Goal: Check status: Check status

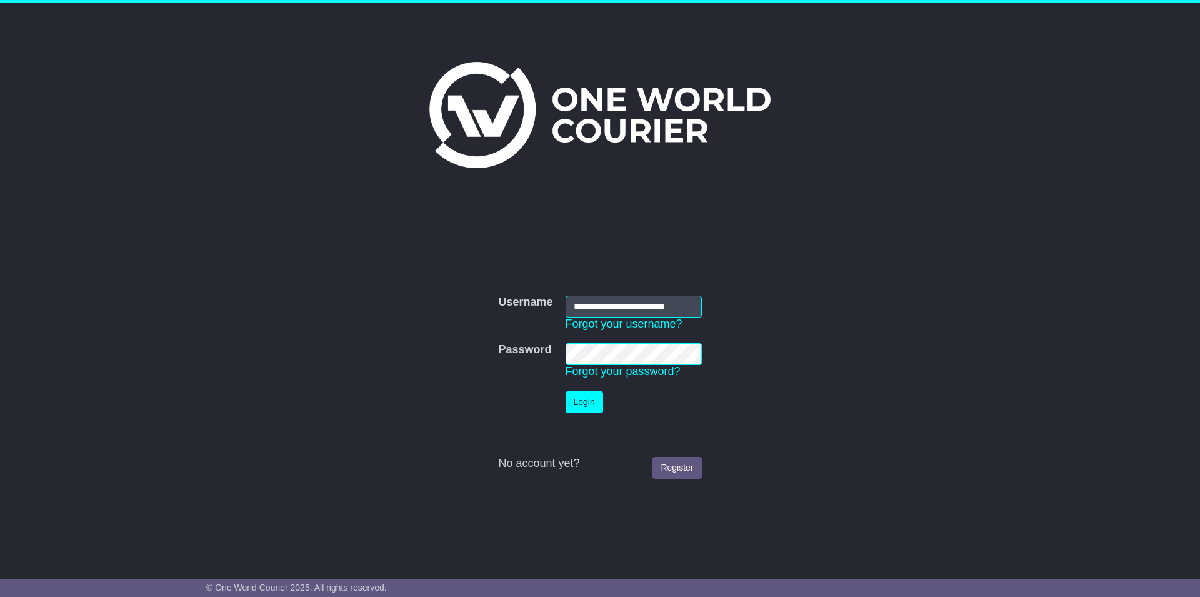
type input "**********"
click at [565, 391] on button "Login" at bounding box center [583, 402] width 37 height 22
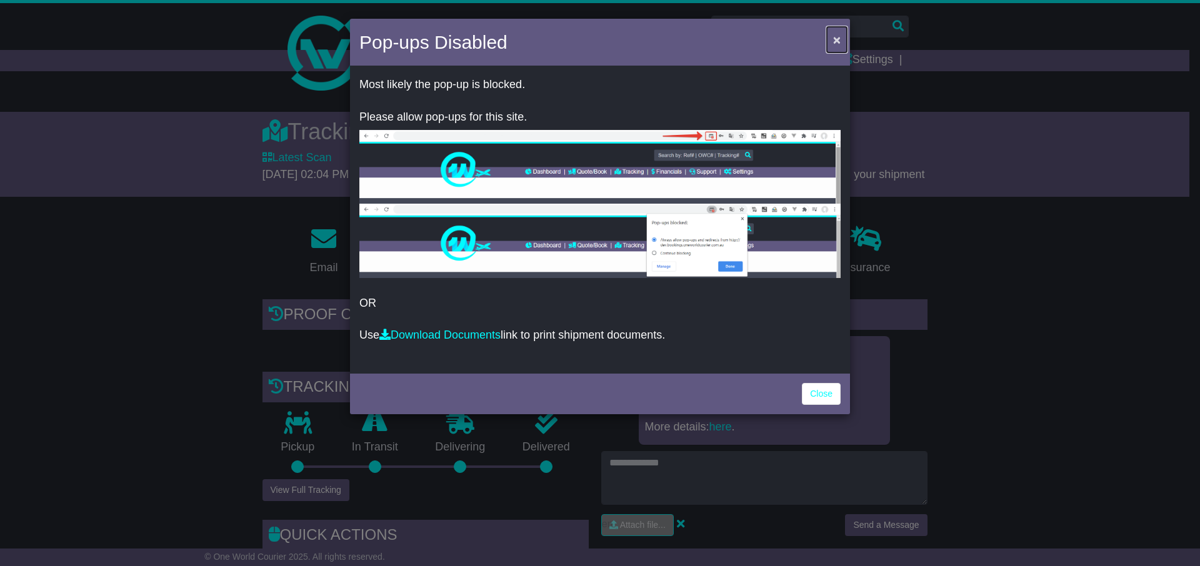
click at [838, 43] on span "×" at bounding box center [836, 39] width 7 height 14
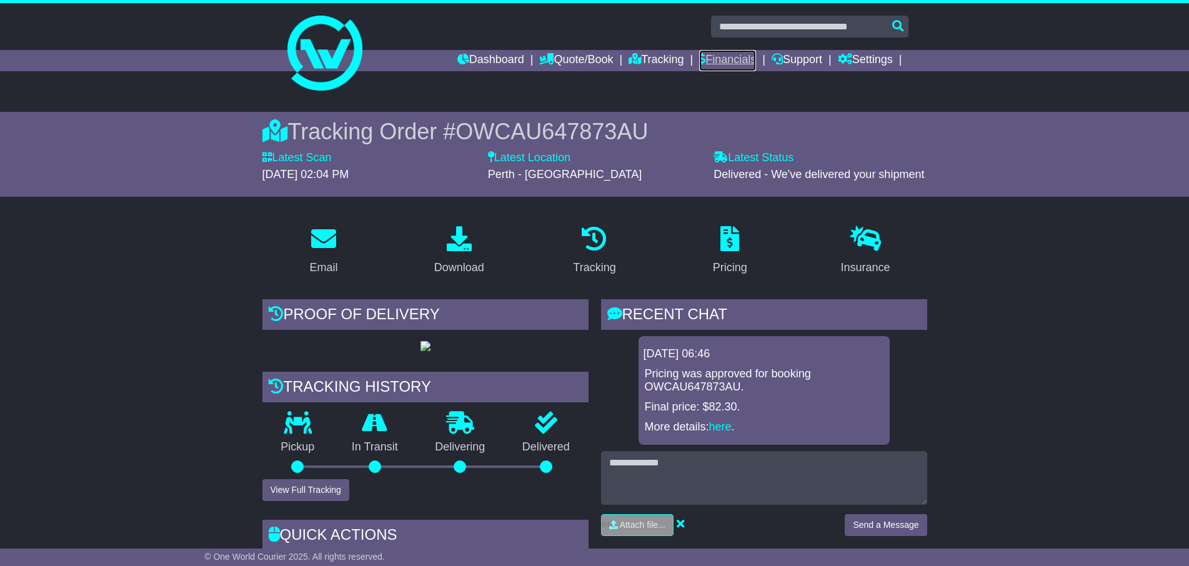
click at [710, 54] on link "Financials" at bounding box center [727, 60] width 57 height 21
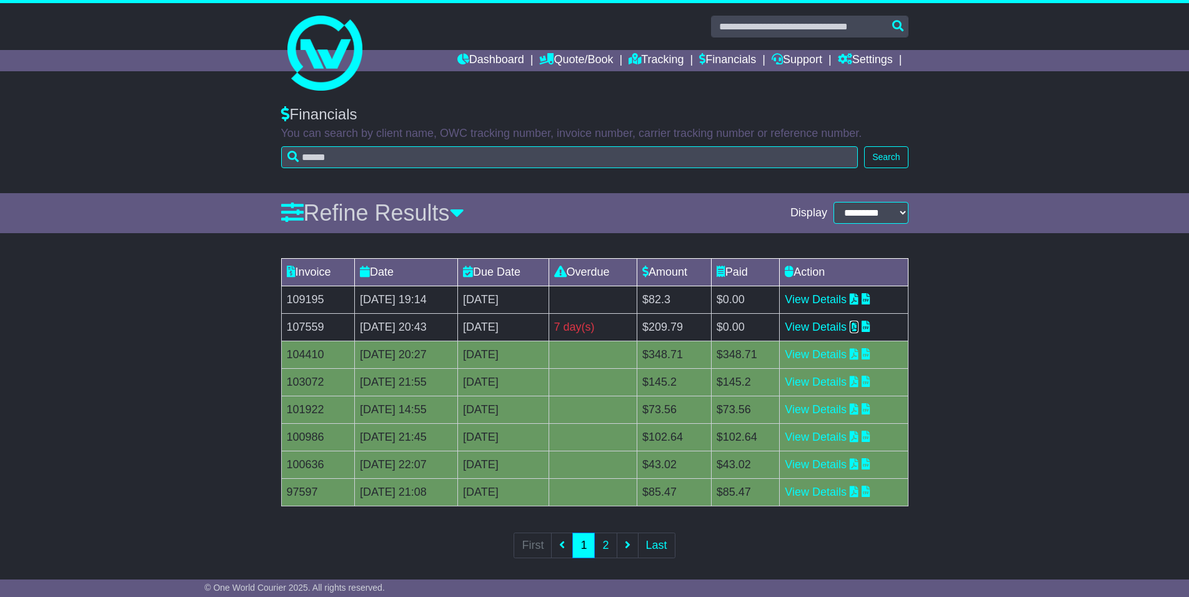
click at [858, 326] on icon at bounding box center [854, 326] width 9 height 11
click at [913, 6] on link at bounding box center [595, 53] width 640 height 100
